Goal: Task Accomplishment & Management: Use online tool/utility

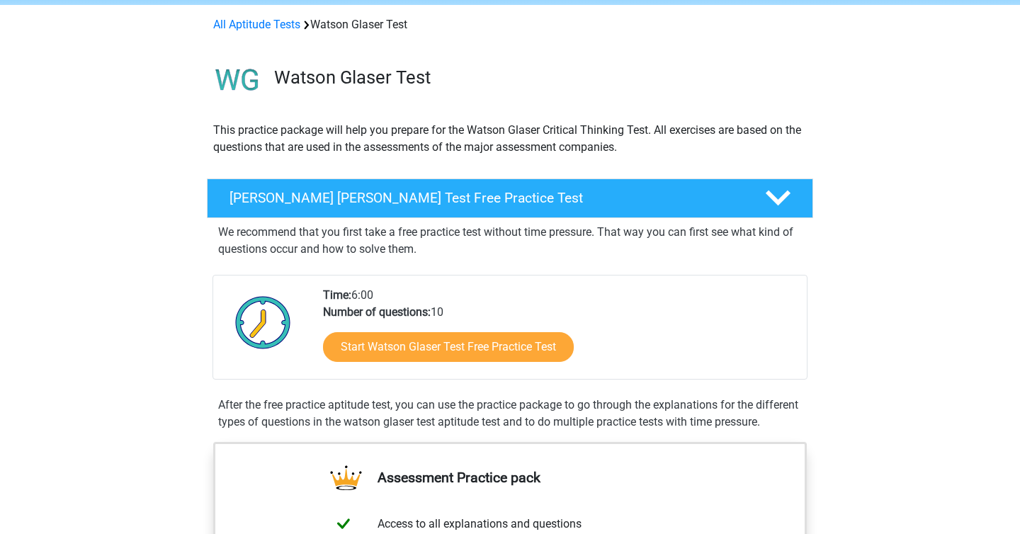
scroll to position [57, 0]
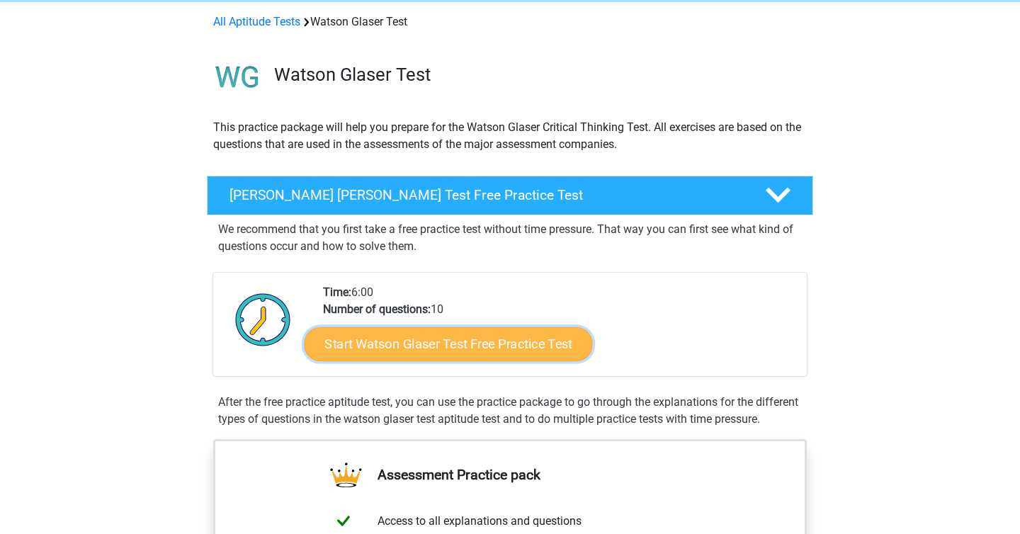
click at [447, 346] on link "Start Watson Glaser Test Free Practice Test" at bounding box center [448, 344] width 288 height 34
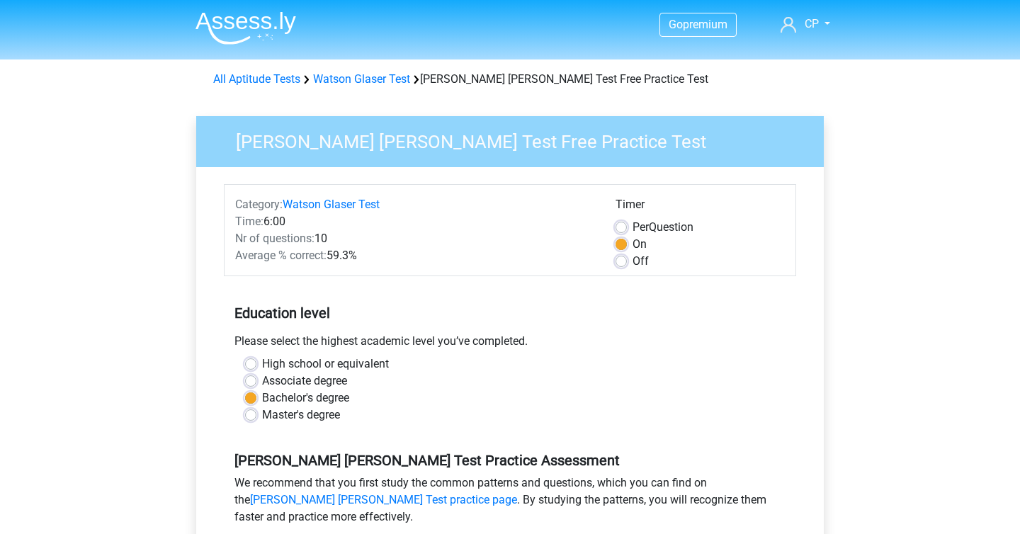
click at [312, 401] on label "Bachelor's degree" at bounding box center [305, 397] width 87 height 17
click at [256, 401] on input "Bachelor's degree" at bounding box center [250, 396] width 11 height 14
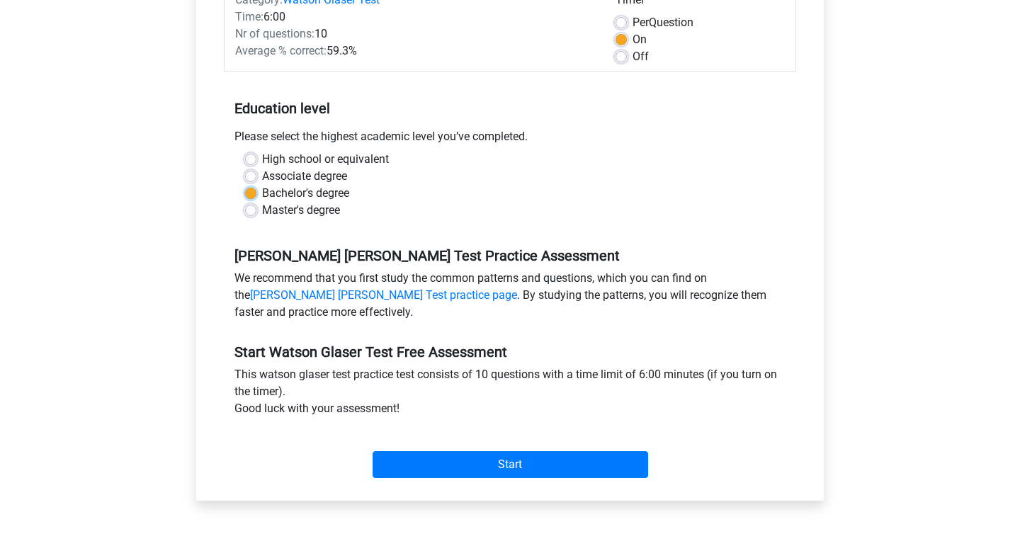
scroll to position [234, 0]
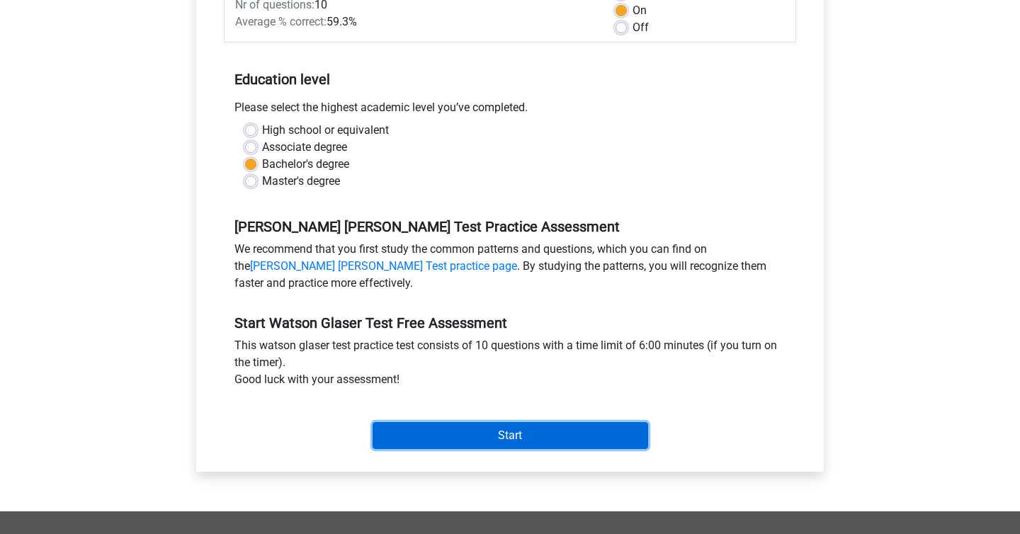
click at [513, 438] on input "Start" at bounding box center [509, 435] width 275 height 27
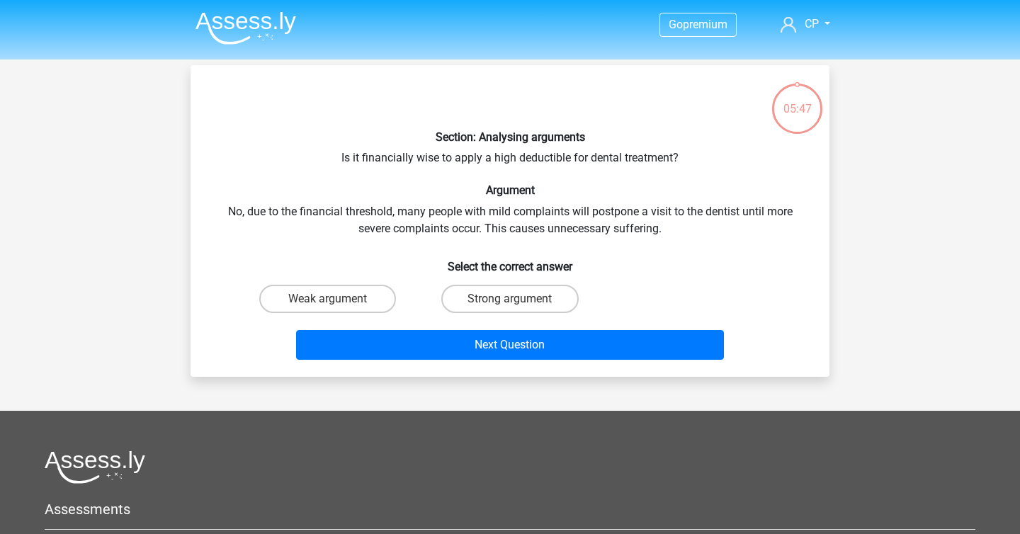
click at [333, 306] on input "Weak argument" at bounding box center [332, 303] width 9 height 9
radio input "true"
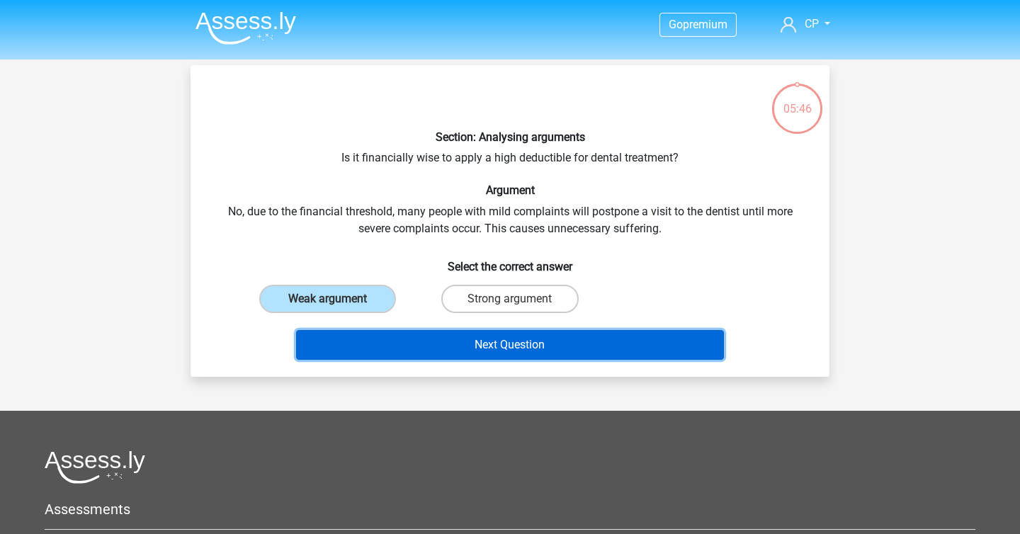
click at [406, 338] on button "Next Question" at bounding box center [510, 345] width 428 height 30
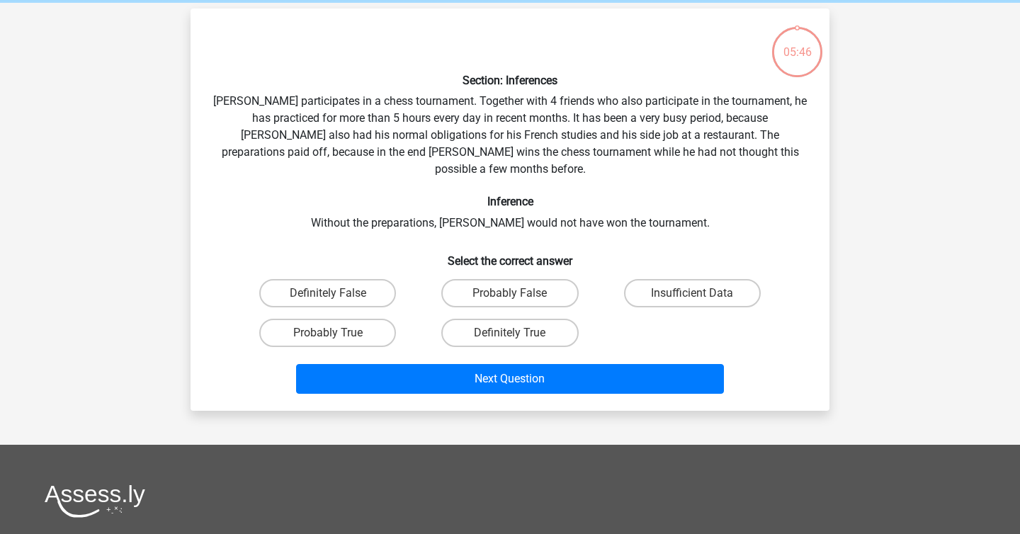
scroll to position [65, 0]
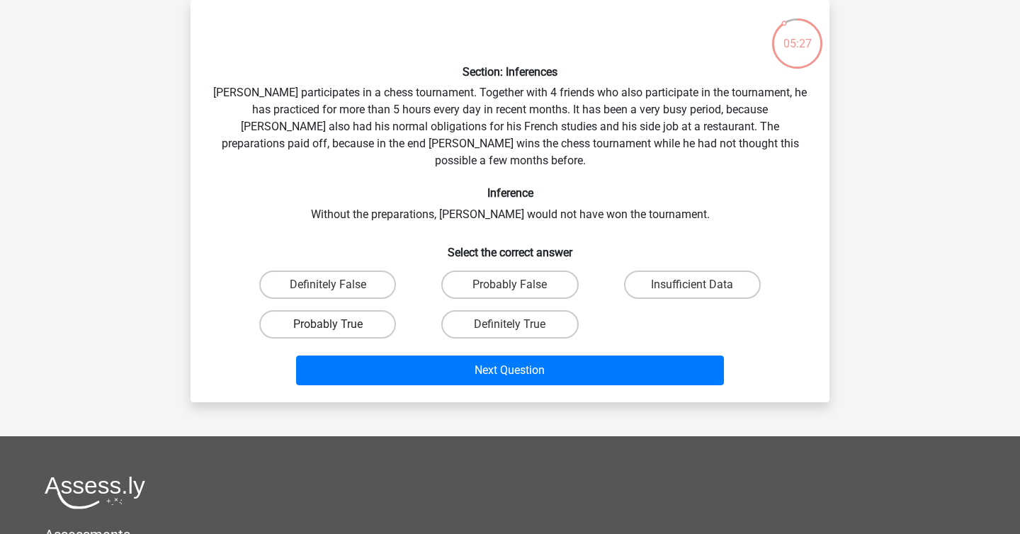
click at [382, 310] on label "Probably True" at bounding box center [327, 324] width 137 height 28
click at [337, 324] on input "Probably True" at bounding box center [332, 328] width 9 height 9
radio input "true"
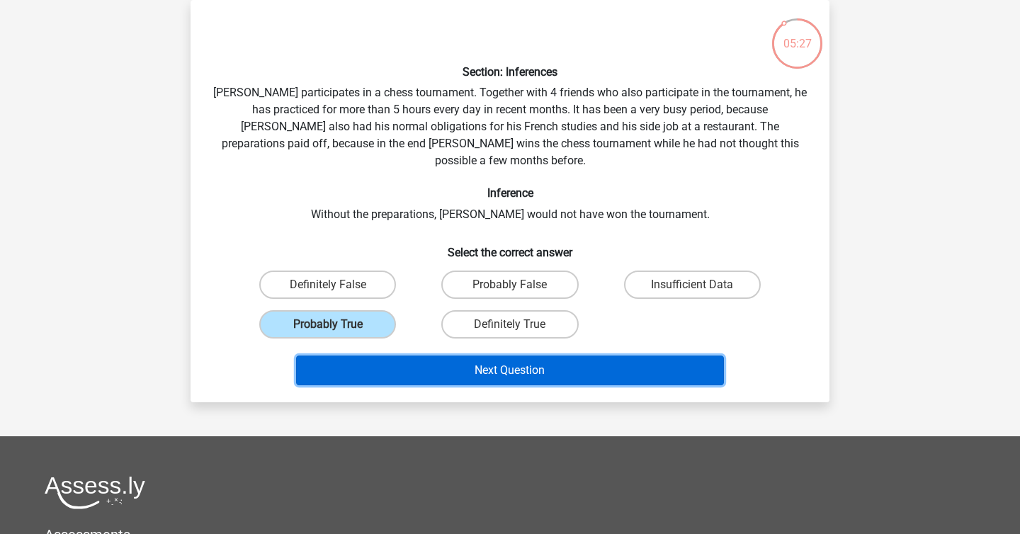
click at [417, 358] on button "Next Question" at bounding box center [510, 370] width 428 height 30
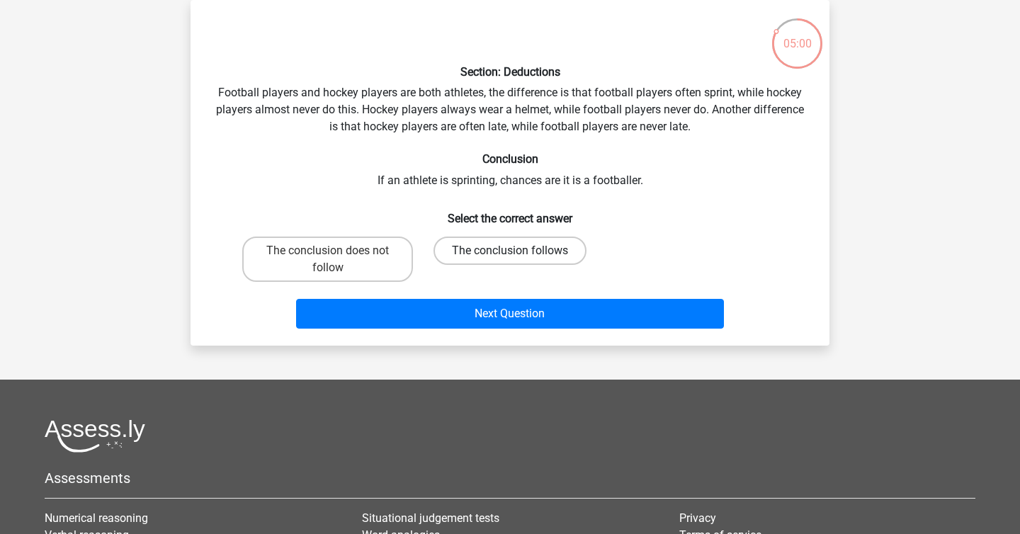
click at [467, 250] on label "The conclusion follows" at bounding box center [509, 250] width 153 height 28
click at [510, 251] on input "The conclusion follows" at bounding box center [514, 255] width 9 height 9
radio input "true"
click at [348, 249] on label "The conclusion does not follow" at bounding box center [327, 258] width 171 height 45
click at [337, 251] on input "The conclusion does not follow" at bounding box center [332, 255] width 9 height 9
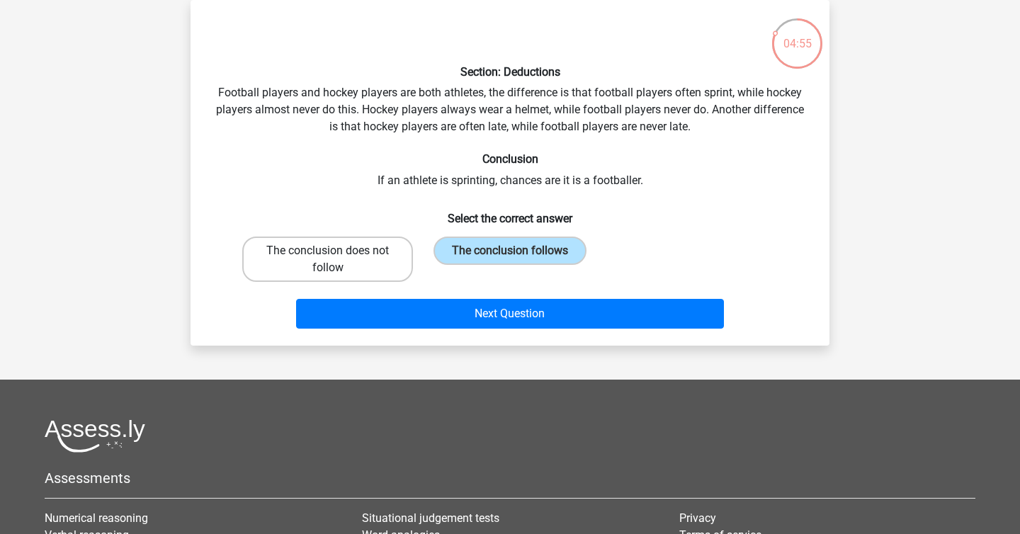
radio input "true"
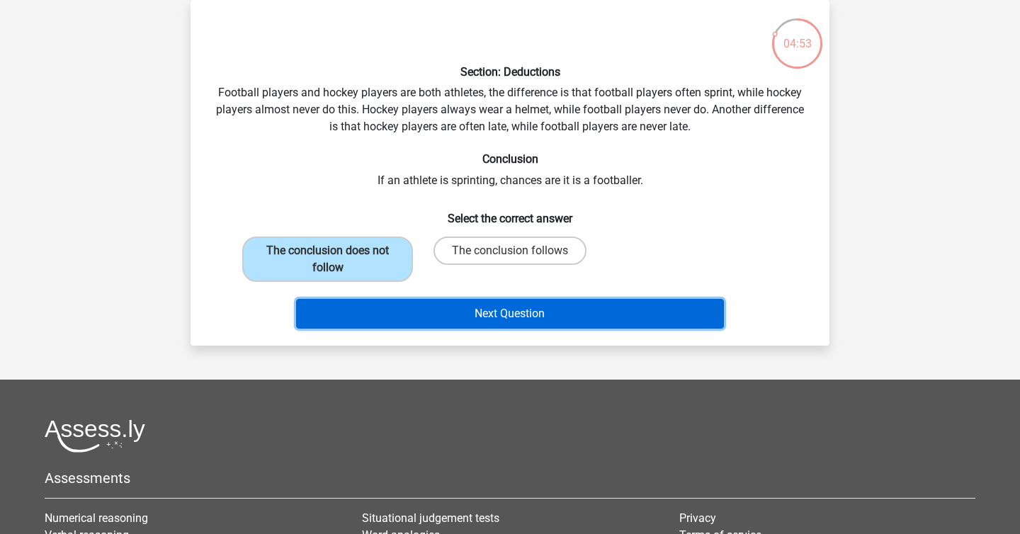
click at [409, 311] on button "Next Question" at bounding box center [510, 314] width 428 height 30
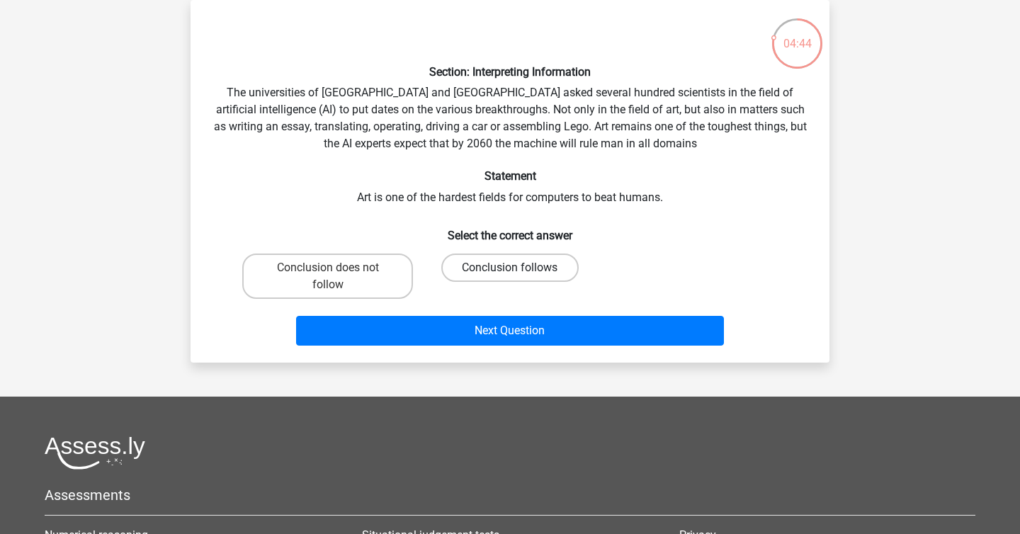
click at [471, 262] on label "Conclusion follows" at bounding box center [509, 267] width 137 height 28
click at [510, 268] on input "Conclusion follows" at bounding box center [514, 272] width 9 height 9
radio input "true"
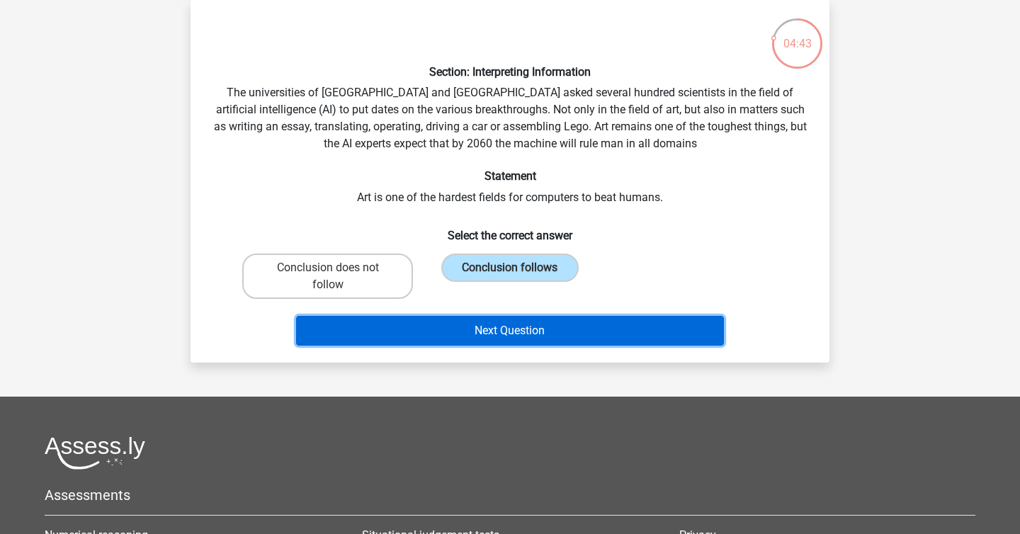
click at [488, 326] on button "Next Question" at bounding box center [510, 331] width 428 height 30
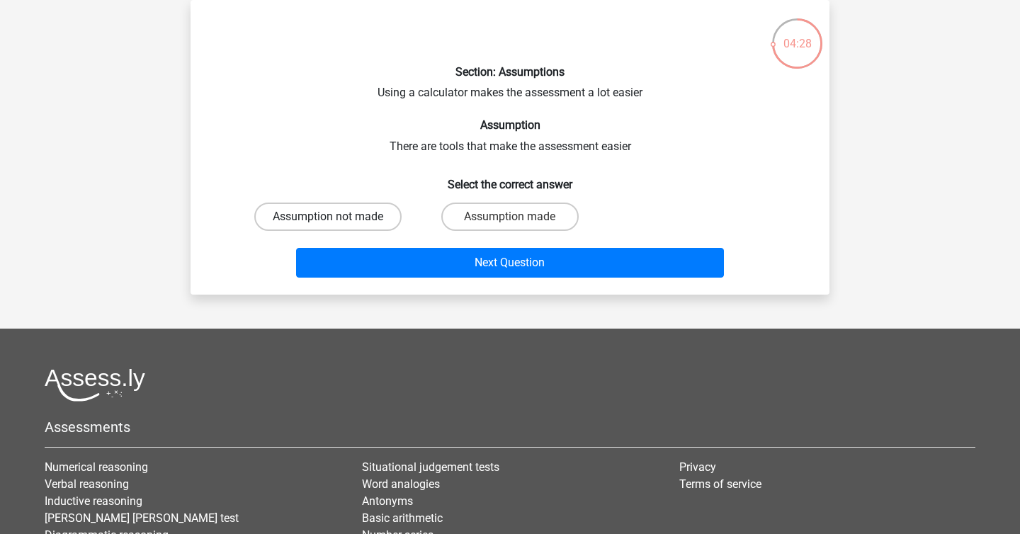
click at [391, 215] on label "Assumption not made" at bounding box center [327, 216] width 147 height 28
click at [337, 217] on input "Assumption not made" at bounding box center [332, 221] width 9 height 9
radio input "true"
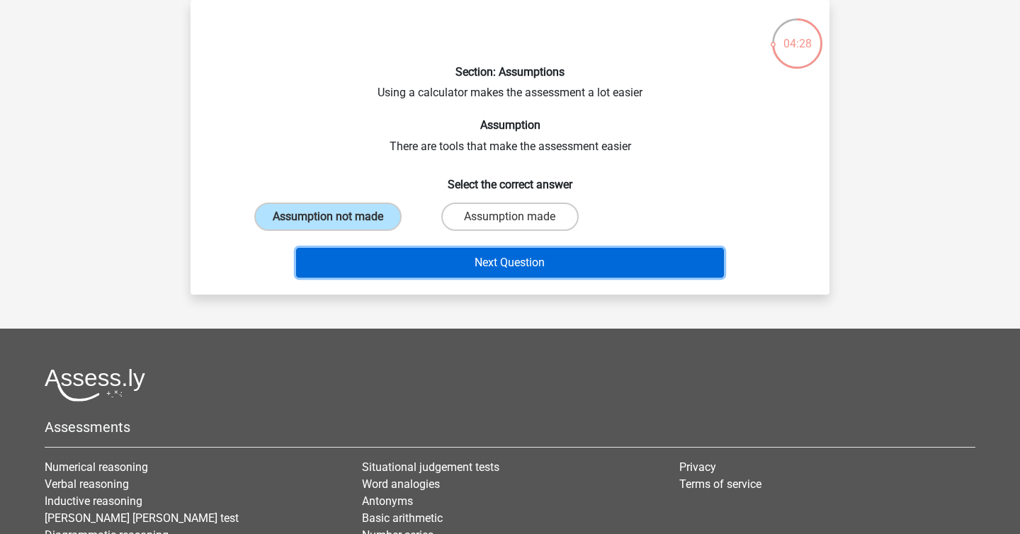
click at [434, 257] on button "Next Question" at bounding box center [510, 263] width 428 height 30
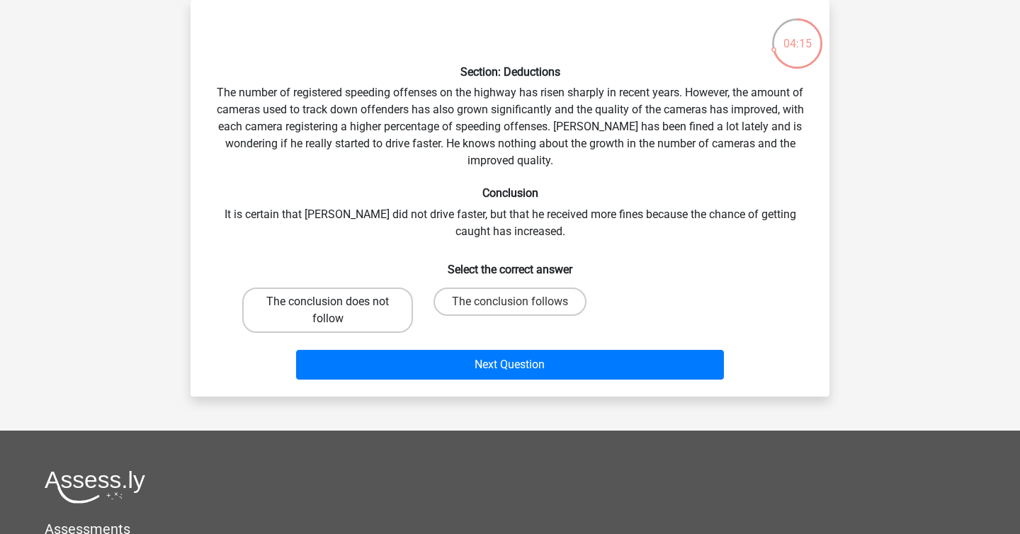
click at [365, 312] on label "The conclusion does not follow" at bounding box center [327, 309] width 171 height 45
click at [337, 311] on input "The conclusion does not follow" at bounding box center [332, 306] width 9 height 9
radio input "true"
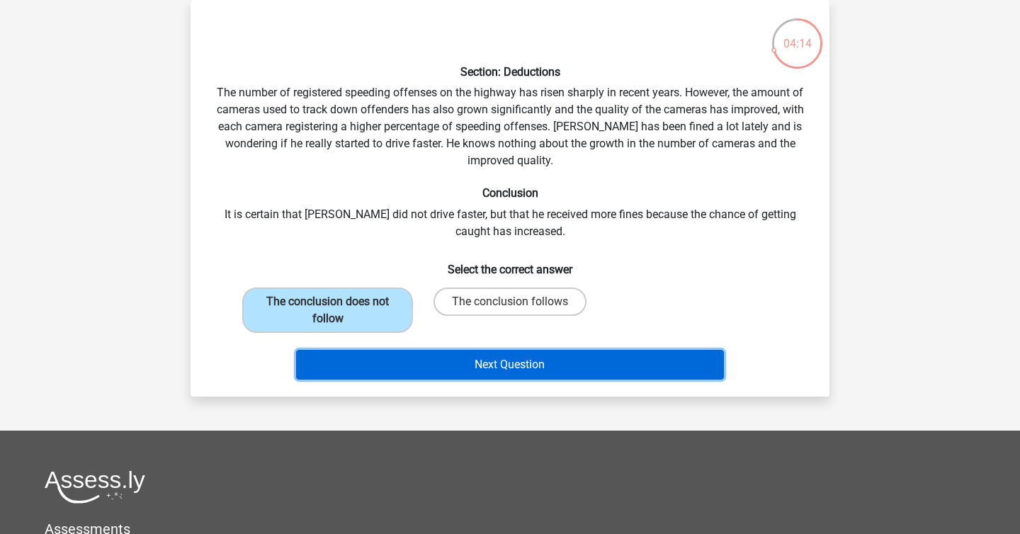
click at [435, 362] on button "Next Question" at bounding box center [510, 365] width 428 height 30
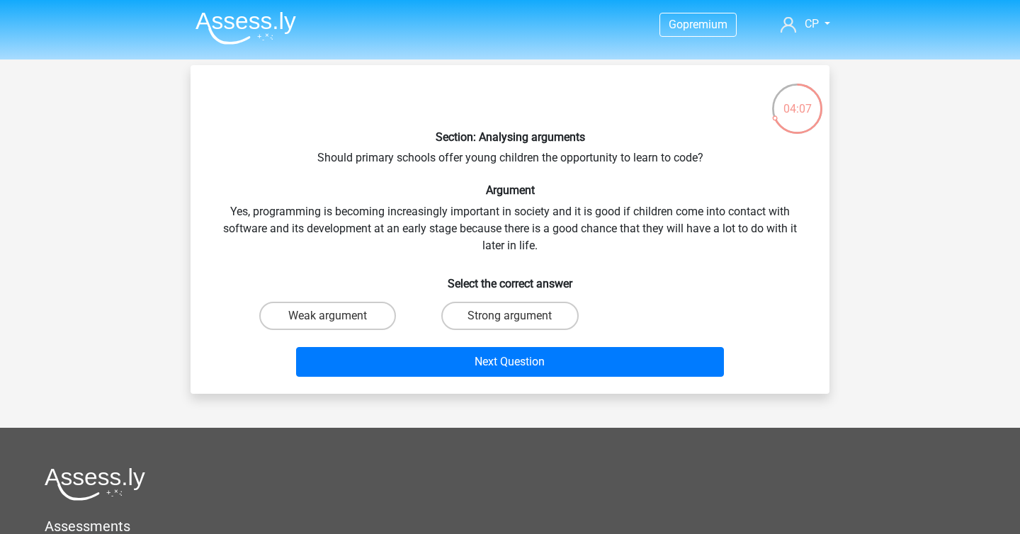
scroll to position [49, 0]
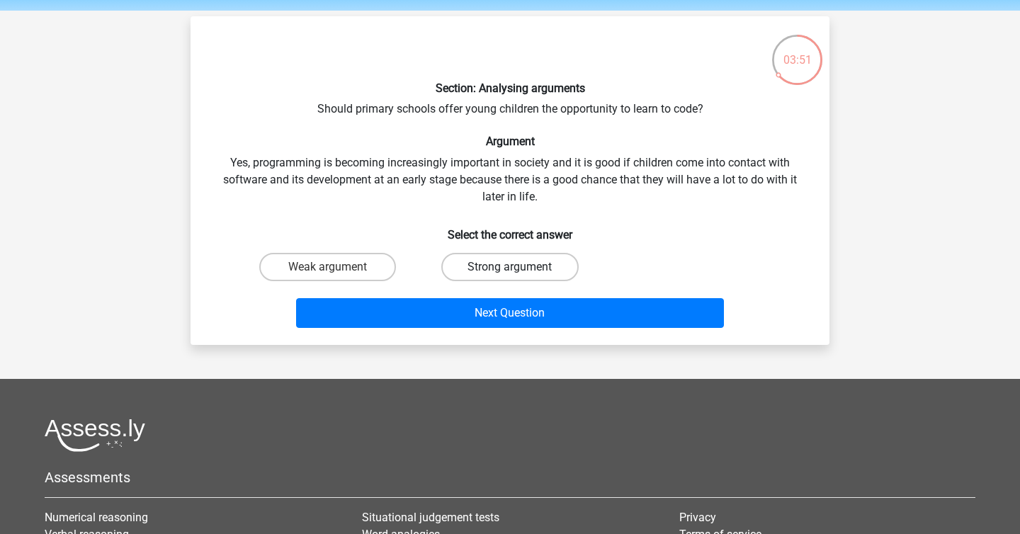
click at [485, 266] on label "Strong argument" at bounding box center [509, 267] width 137 height 28
click at [510, 267] on input "Strong argument" at bounding box center [514, 271] width 9 height 9
radio input "true"
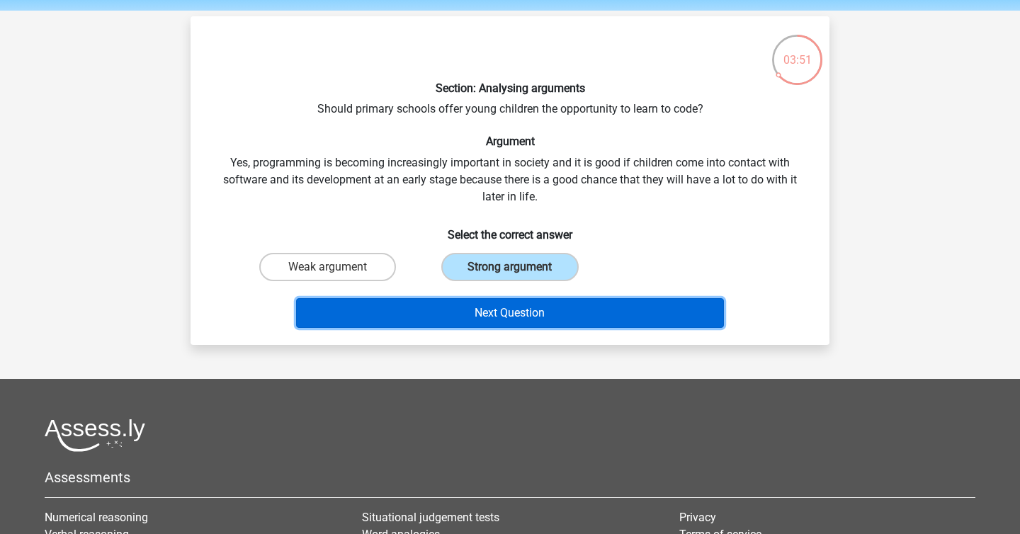
click at [493, 307] on button "Next Question" at bounding box center [510, 313] width 428 height 30
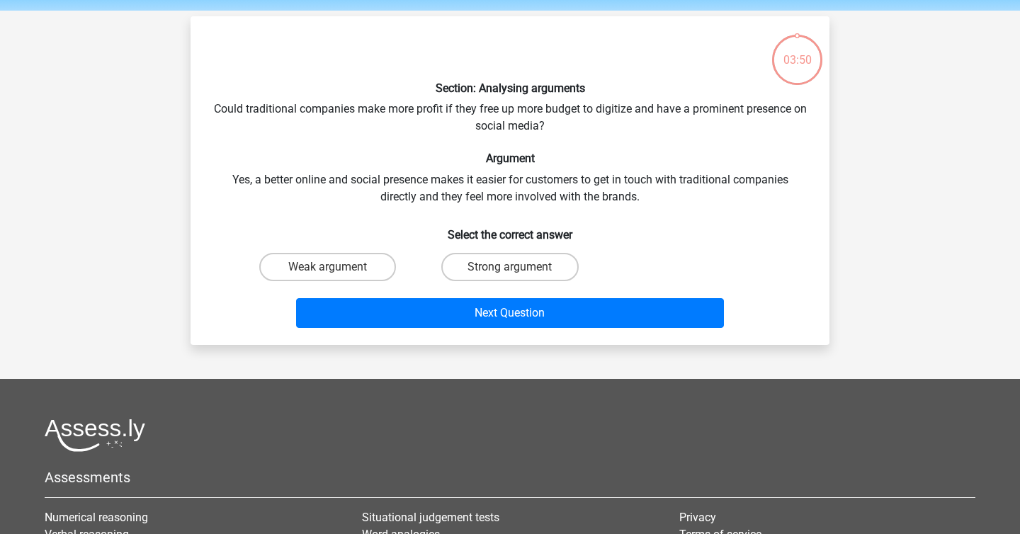
scroll to position [65, 0]
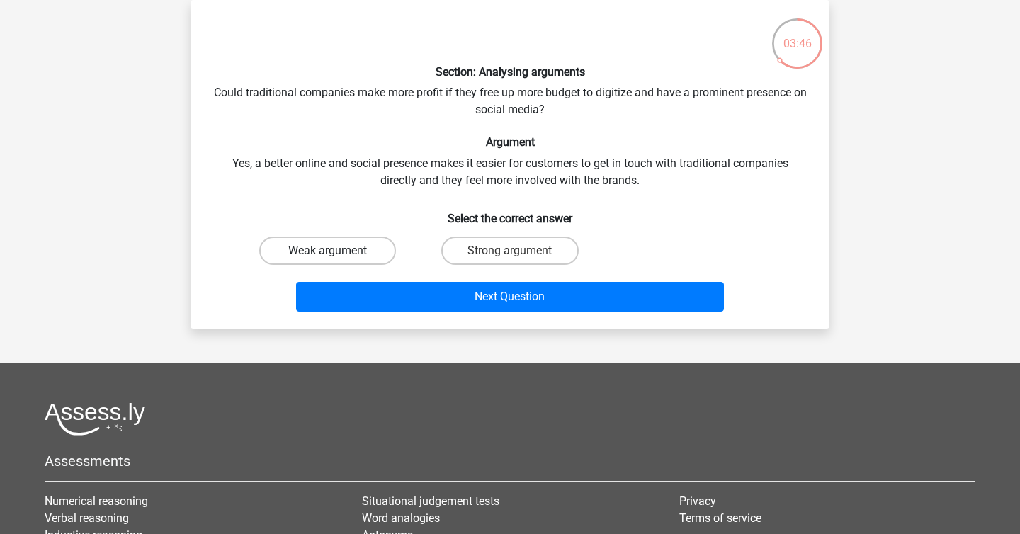
click at [382, 239] on label "Weak argument" at bounding box center [327, 250] width 137 height 28
click at [337, 251] on input "Weak argument" at bounding box center [332, 255] width 9 height 9
radio input "true"
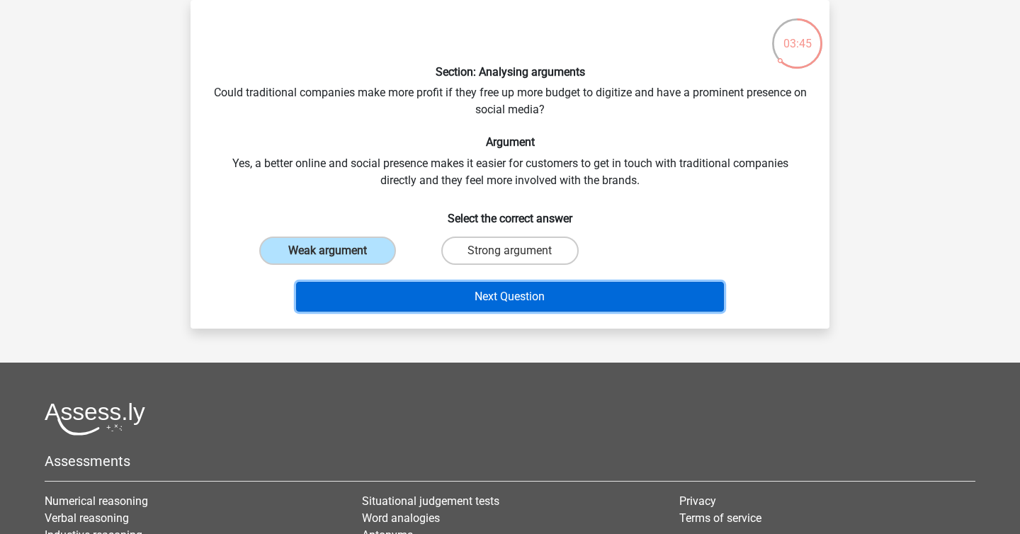
click at [446, 291] on button "Next Question" at bounding box center [510, 297] width 428 height 30
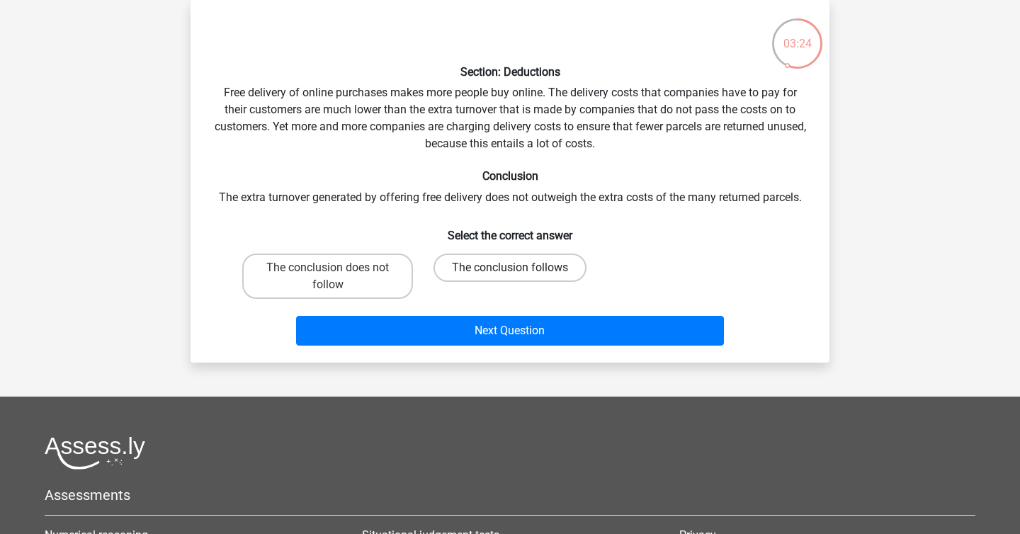
click at [473, 259] on label "The conclusion follows" at bounding box center [509, 267] width 153 height 28
click at [510, 268] on input "The conclusion follows" at bounding box center [514, 272] width 9 height 9
radio input "true"
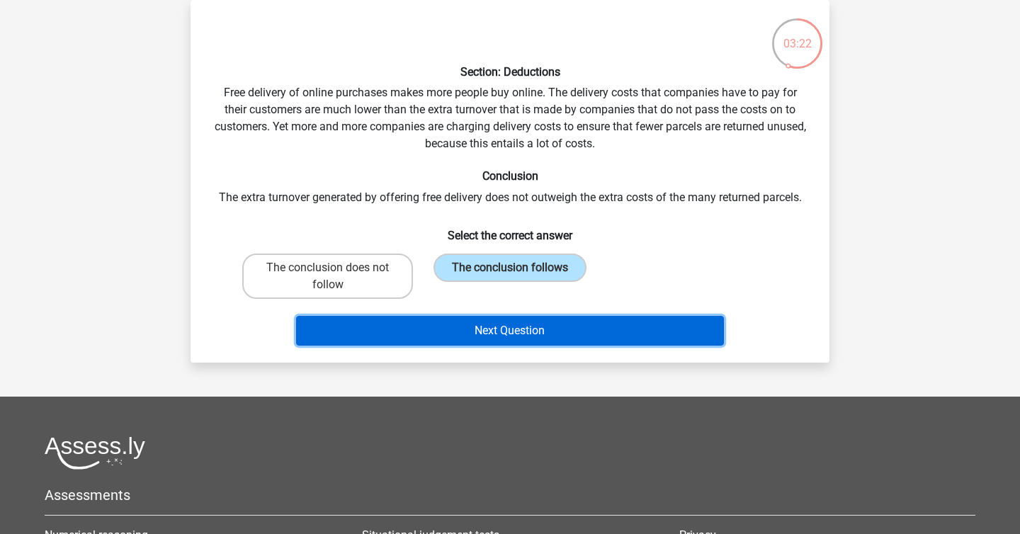
click at [476, 329] on button "Next Question" at bounding box center [510, 331] width 428 height 30
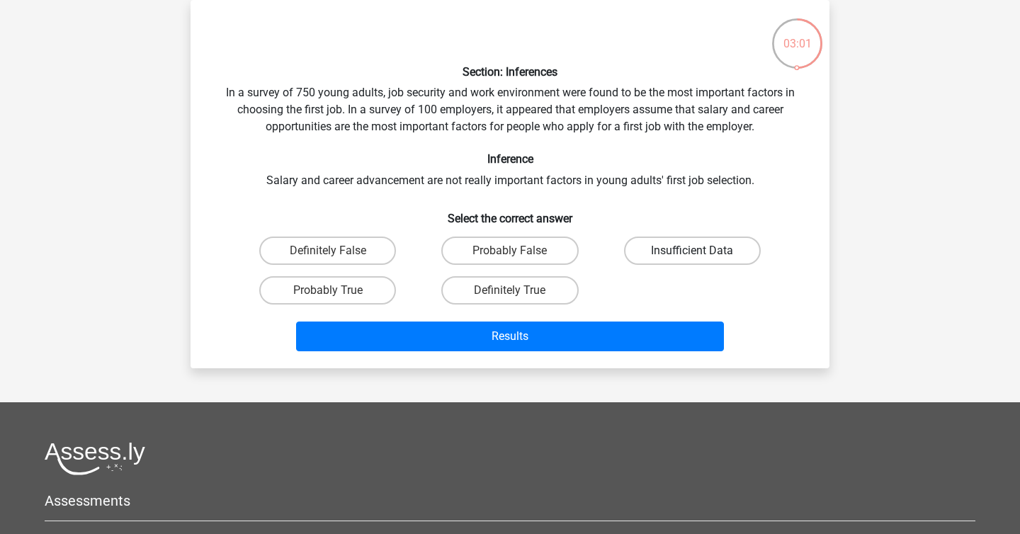
click at [670, 246] on label "Insufficient Data" at bounding box center [692, 250] width 137 height 28
click at [692, 251] on input "Insufficient Data" at bounding box center [696, 255] width 9 height 9
radio input "true"
click at [611, 182] on div "Section: Inferences In a survey of 750 young adults, job security and work envi…" at bounding box center [509, 184] width 627 height 346
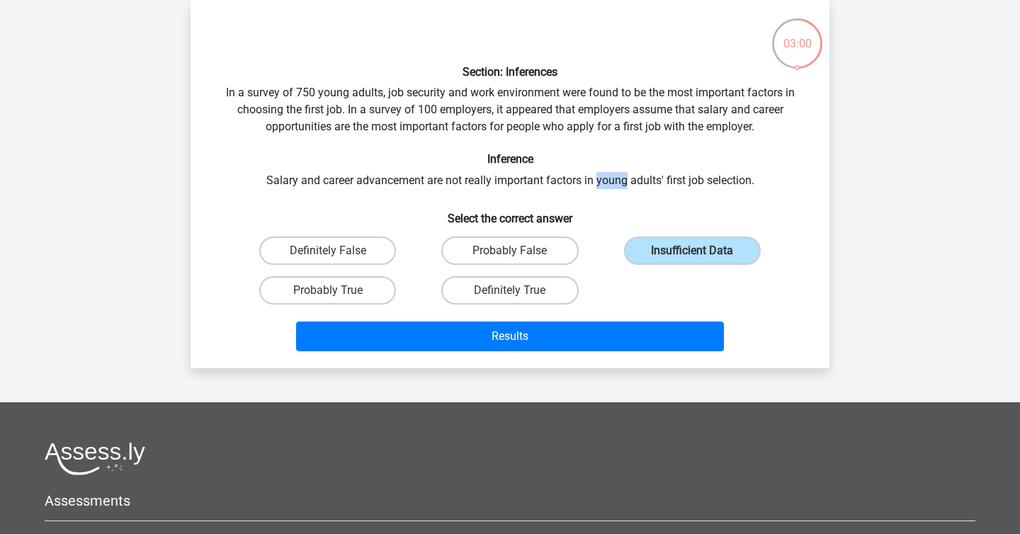
click at [611, 182] on div "Section: Inferences In a survey of 750 young adults, job security and work envi…" at bounding box center [509, 184] width 627 height 346
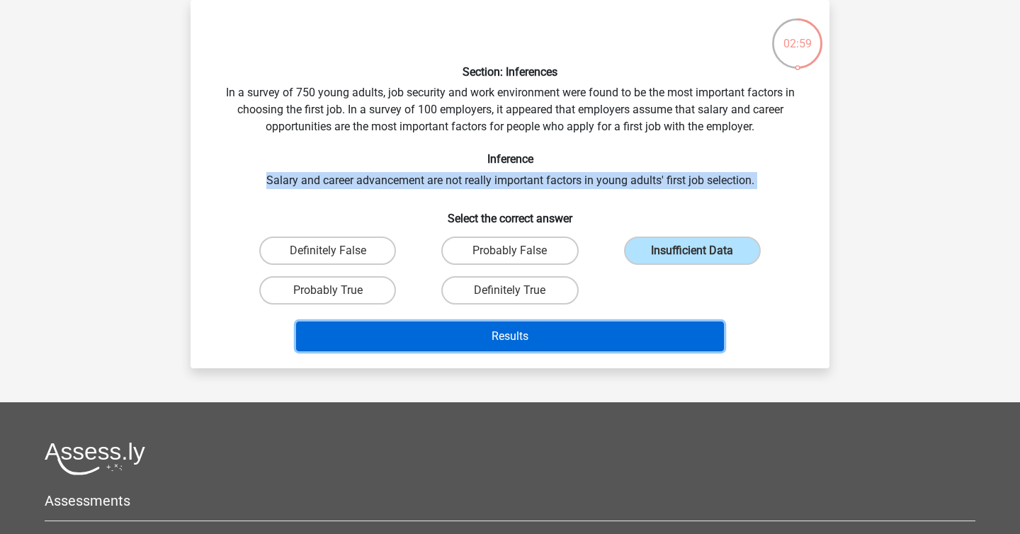
click at [596, 333] on button "Results" at bounding box center [510, 336] width 428 height 30
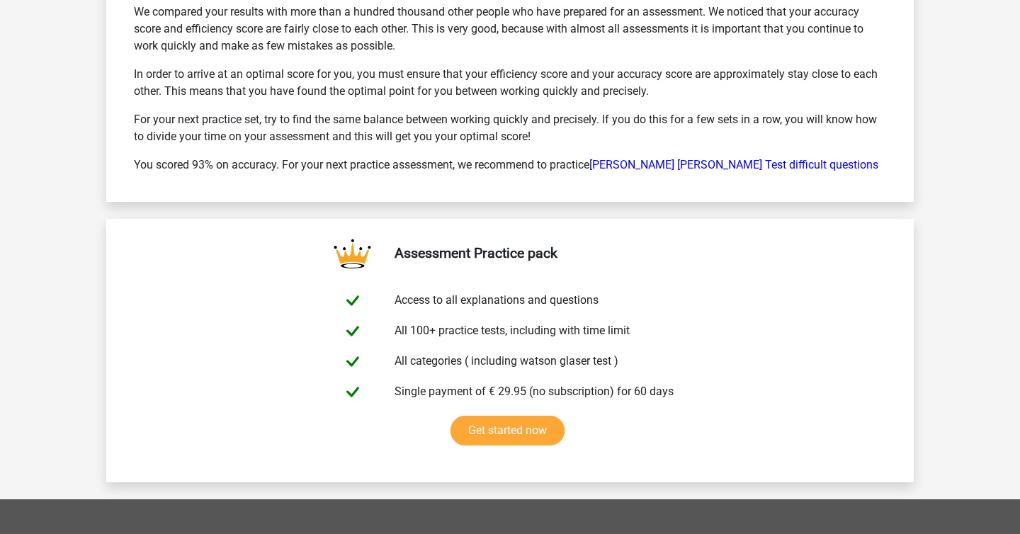
scroll to position [2187, 0]
